Goal: Task Accomplishment & Management: Complete application form

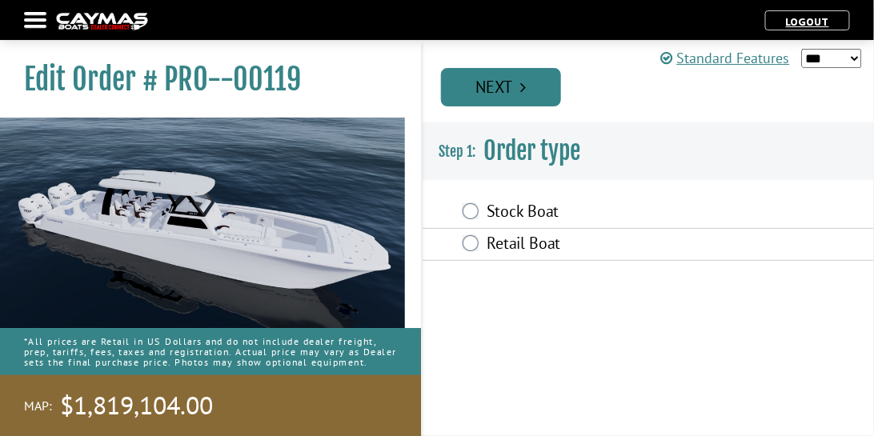
click at [538, 93] on link "Next" at bounding box center [501, 87] width 120 height 38
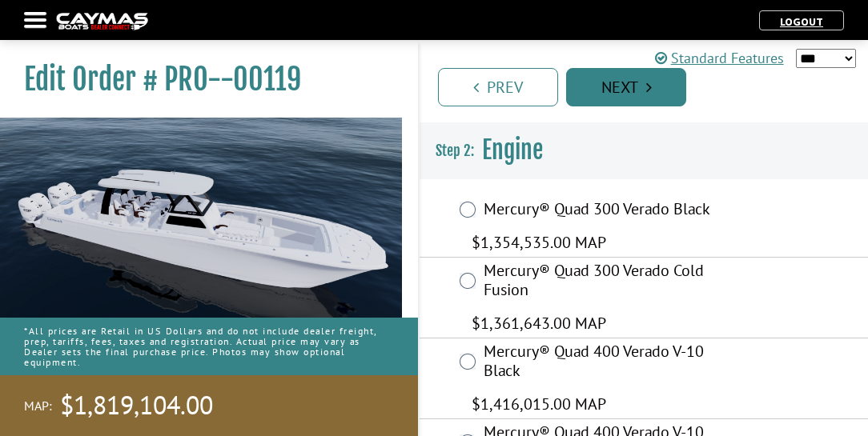
click at [659, 91] on link "Next" at bounding box center [626, 87] width 120 height 38
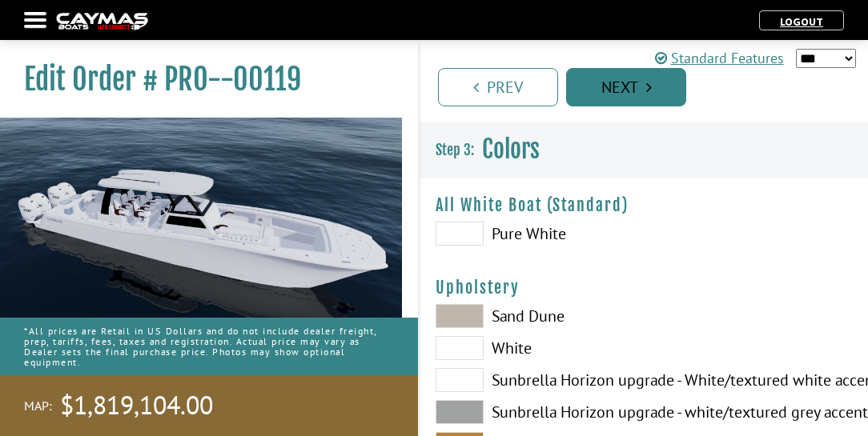
click at [663, 89] on link "Next" at bounding box center [626, 87] width 120 height 38
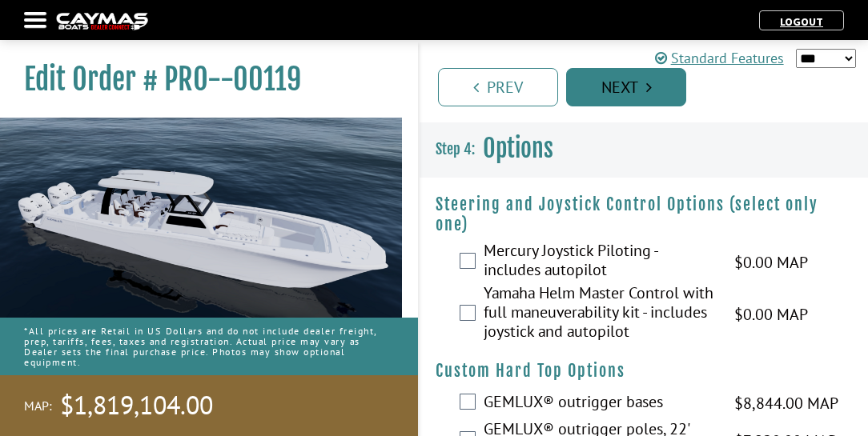
click at [663, 89] on link "Next" at bounding box center [626, 87] width 120 height 38
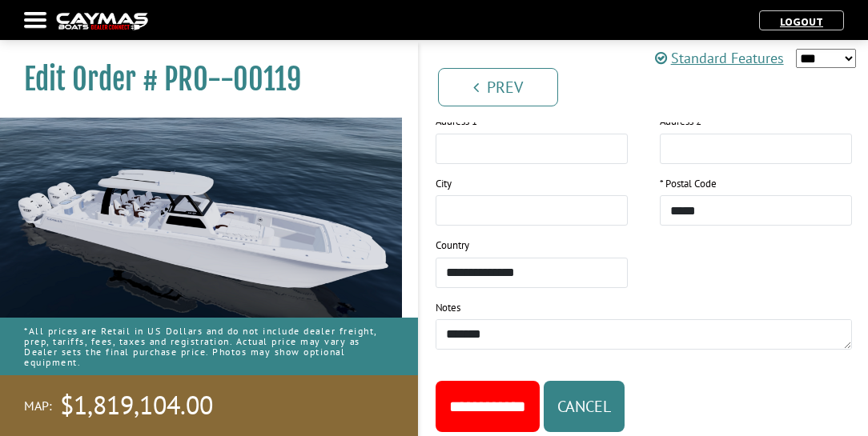
scroll to position [2487, 0]
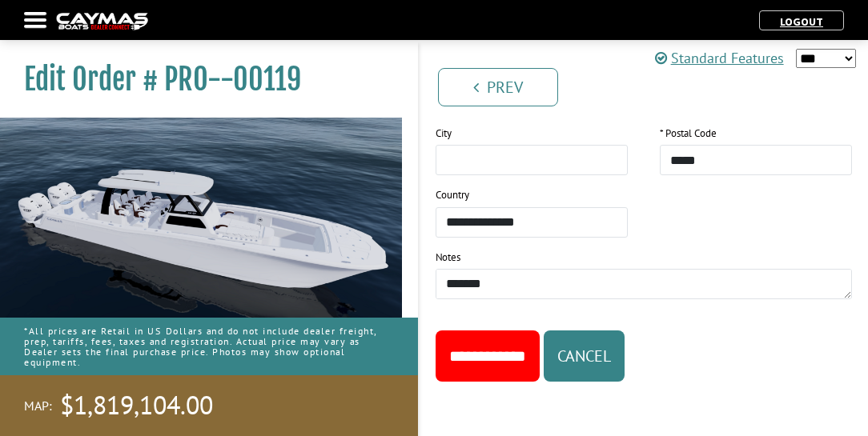
click at [502, 353] on input "**********" at bounding box center [488, 356] width 104 height 51
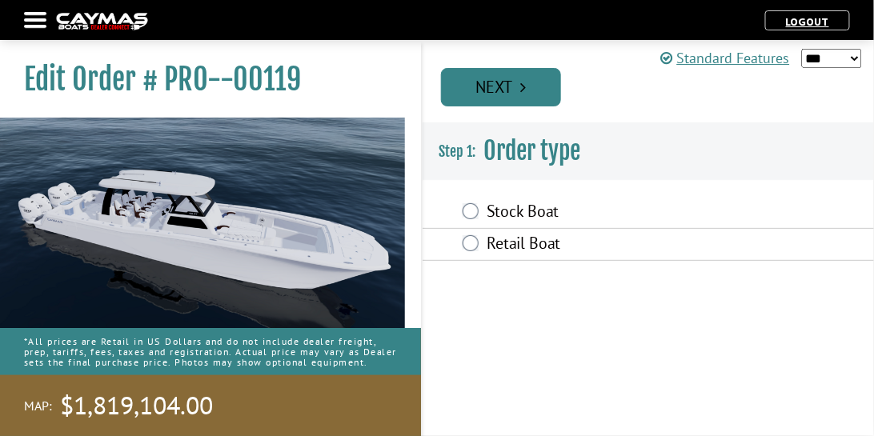
click at [539, 87] on link "Next" at bounding box center [501, 87] width 120 height 38
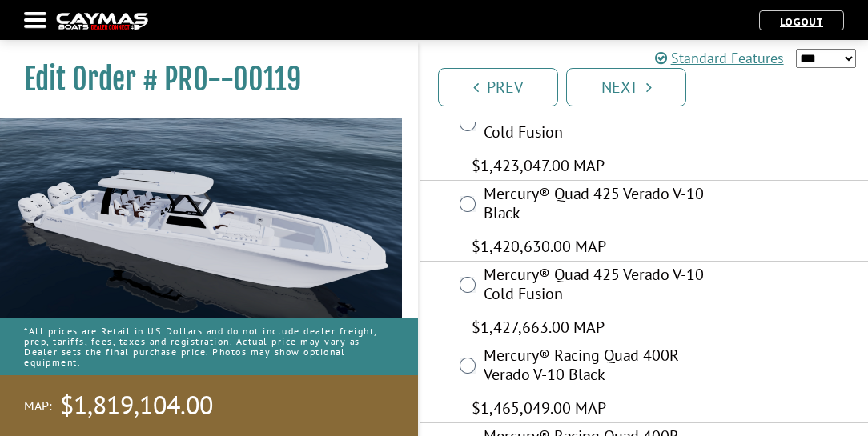
scroll to position [320, 0]
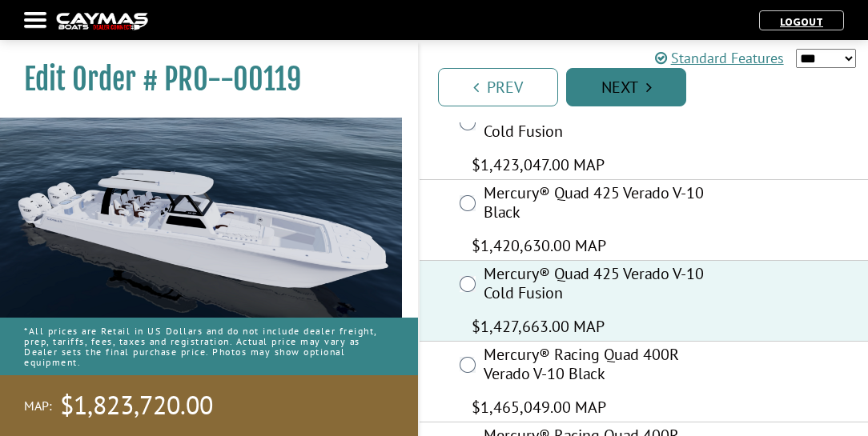
click at [652, 86] on link "Next" at bounding box center [626, 87] width 120 height 38
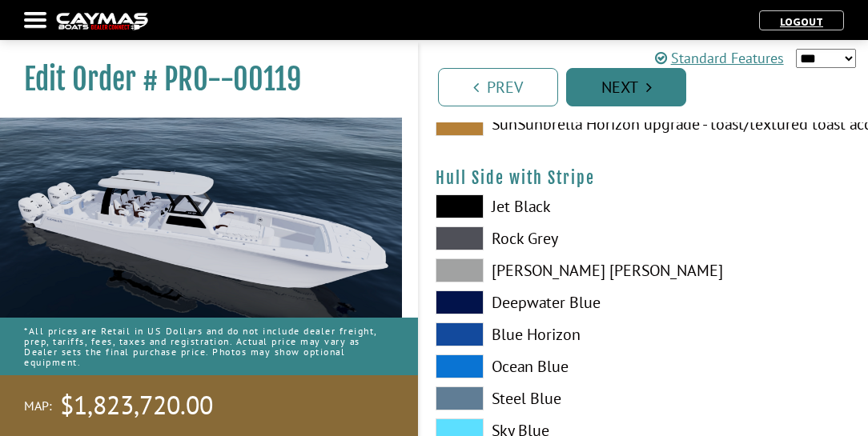
click at [652, 86] on link "Next" at bounding box center [626, 87] width 120 height 38
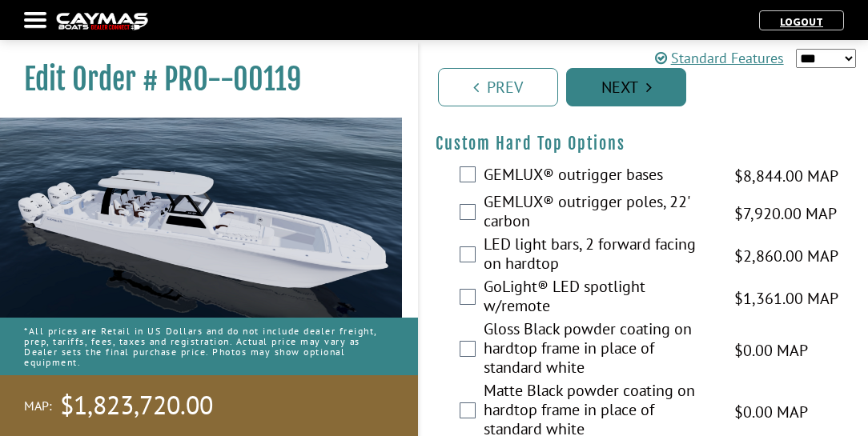
click at [652, 86] on link "Next" at bounding box center [626, 87] width 120 height 38
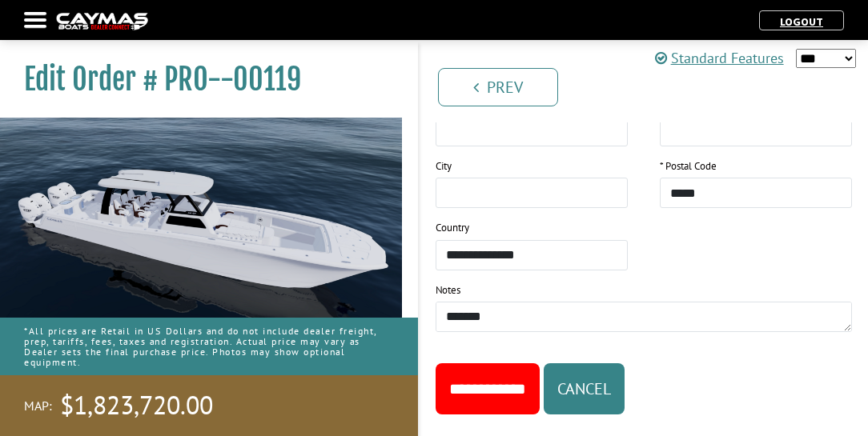
scroll to position [2487, 0]
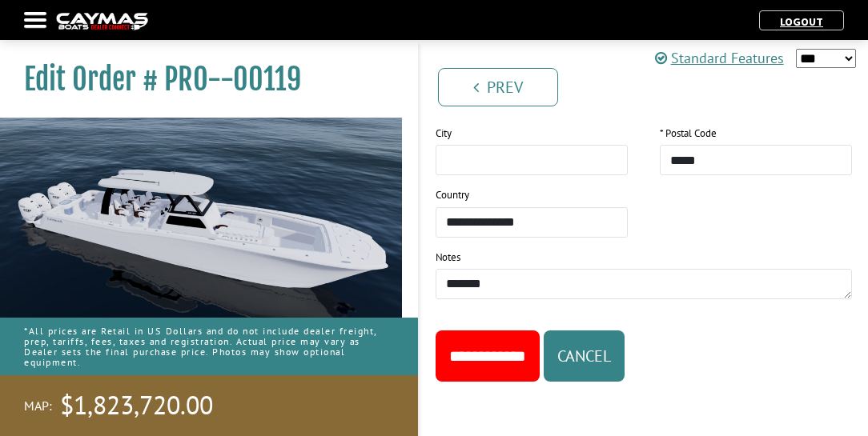
click at [520, 351] on input "**********" at bounding box center [488, 356] width 104 height 51
